Goal: Information Seeking & Learning: Understand process/instructions

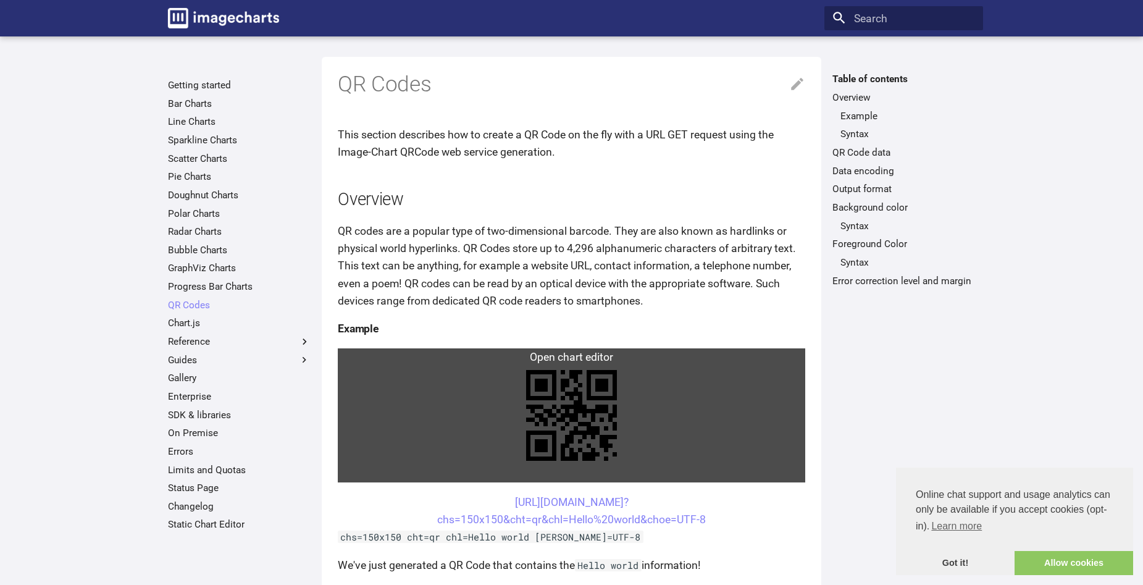
click at [455, 355] on link at bounding box center [572, 415] width 468 height 134
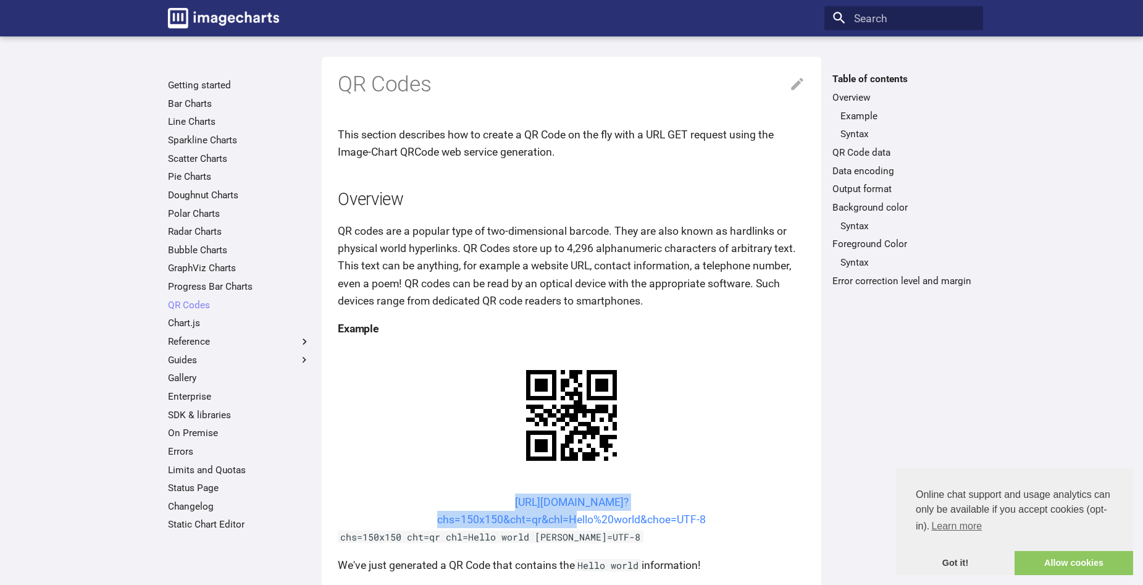
drag, startPoint x: 491, startPoint y: 380, endPoint x: 569, endPoint y: 406, distance: 82.4
click at [569, 493] on center "[URL][DOMAIN_NAME]? chs=150x150&cht=qr&chl=Hello%20world&choe=UTF-8" at bounding box center [572, 510] width 468 height 35
copy link "[URL][DOMAIN_NAME]? chs=150x150&cht=qr&chl="
drag, startPoint x: 489, startPoint y: 382, endPoint x: 568, endPoint y: 408, distance: 82.4
click at [568, 493] on center "[URL][DOMAIN_NAME]? chs=150x150&cht=qr&chl=Hello%20world&choe=UTF-8" at bounding box center [572, 510] width 468 height 35
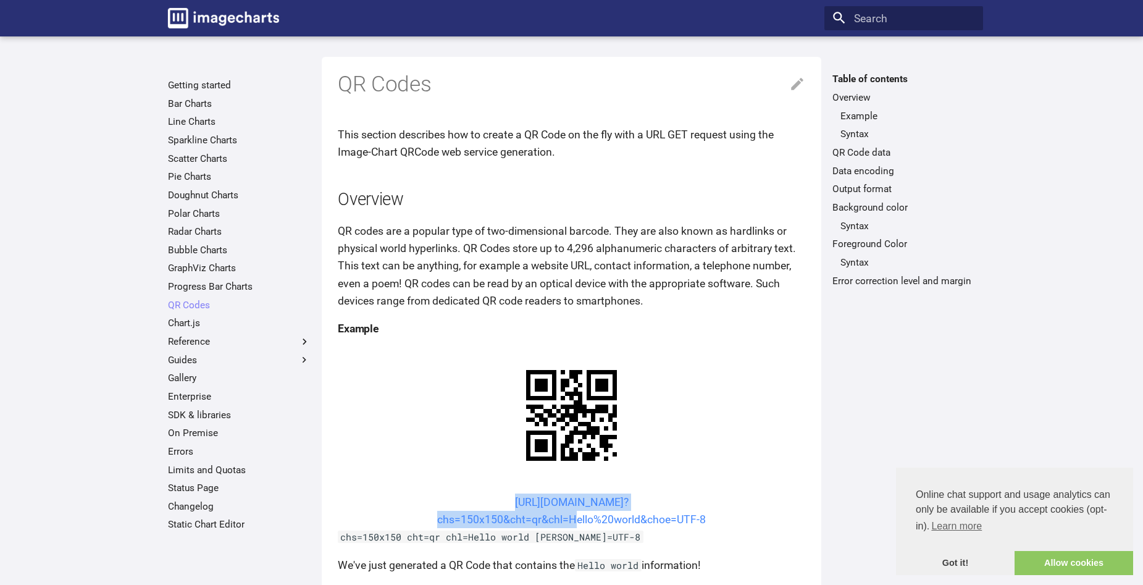
copy link "[URL][DOMAIN_NAME]? chs=150x150&cht=qr&chl="
